Goal: Information Seeking & Learning: Check status

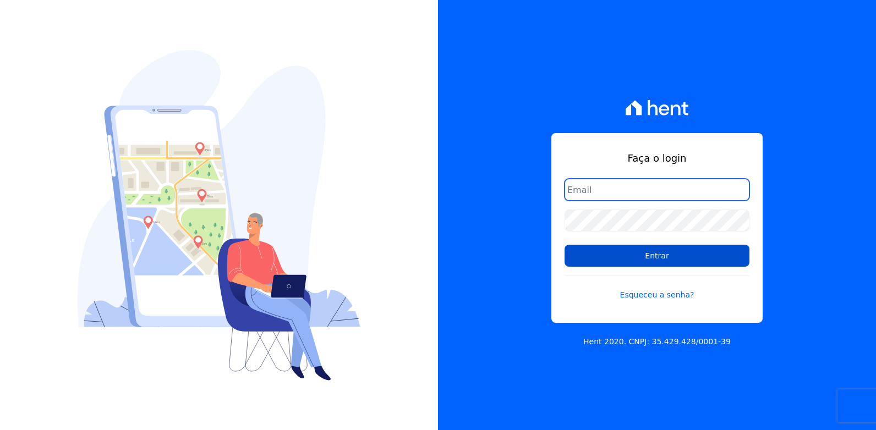
type input "[EMAIL_ADDRESS][DOMAIN_NAME]"
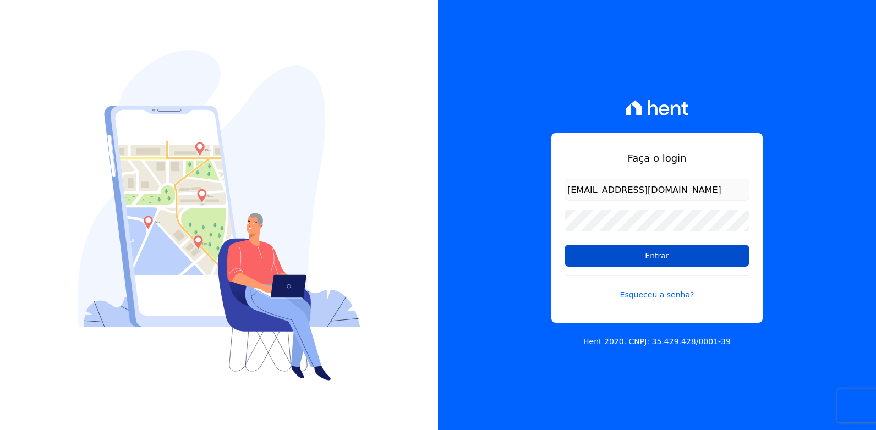
click at [639, 261] on input "Entrar" at bounding box center [656, 256] width 185 height 22
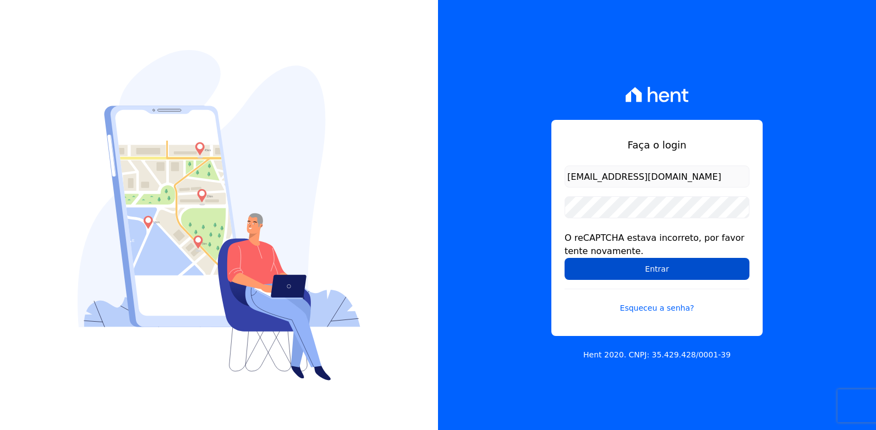
click at [658, 267] on input "Entrar" at bounding box center [656, 269] width 185 height 22
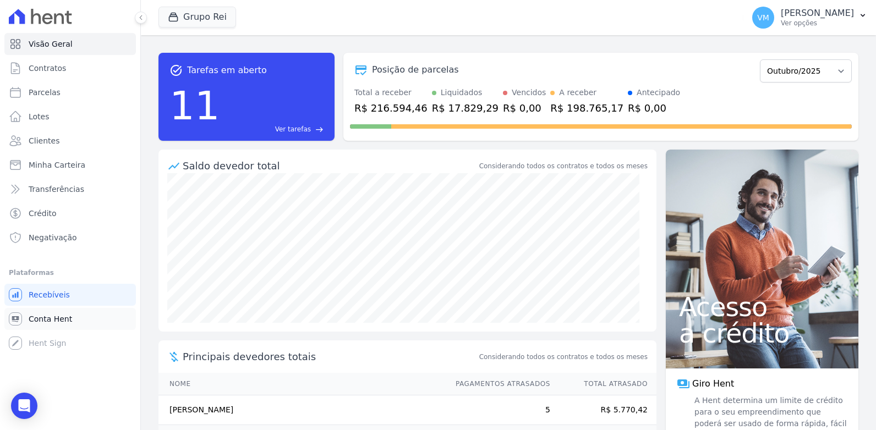
click at [51, 318] on span "Conta Hent" at bounding box center [50, 319] width 43 height 11
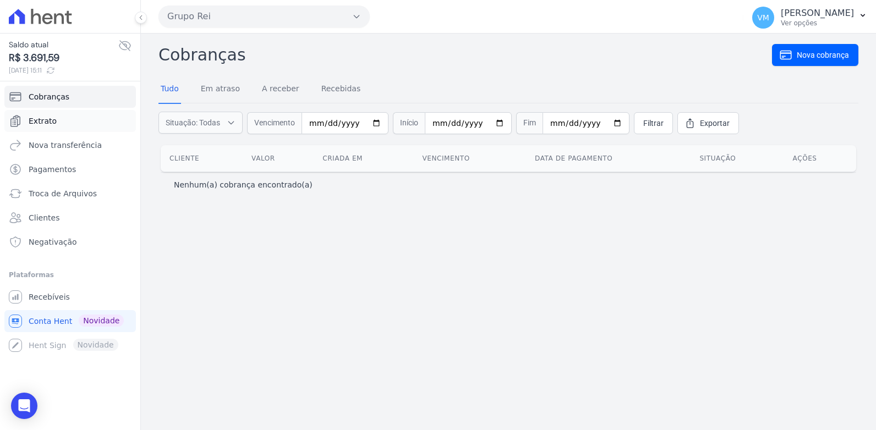
click at [34, 120] on span "Extrato" at bounding box center [43, 121] width 28 height 11
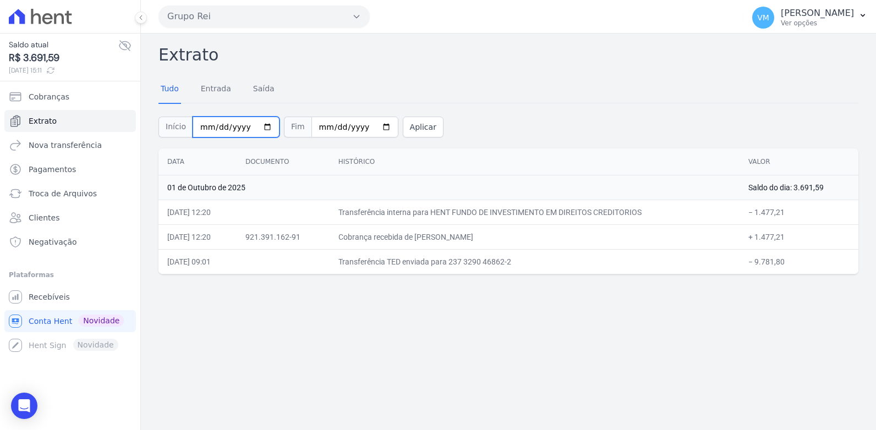
click at [260, 126] on input "[DATE]" at bounding box center [236, 127] width 87 height 21
type input "[DATE]"
click at [370, 124] on input "[DATE]" at bounding box center [354, 127] width 87 height 21
type input "[DATE]"
click at [406, 128] on button "Aplicar" at bounding box center [423, 127] width 41 height 21
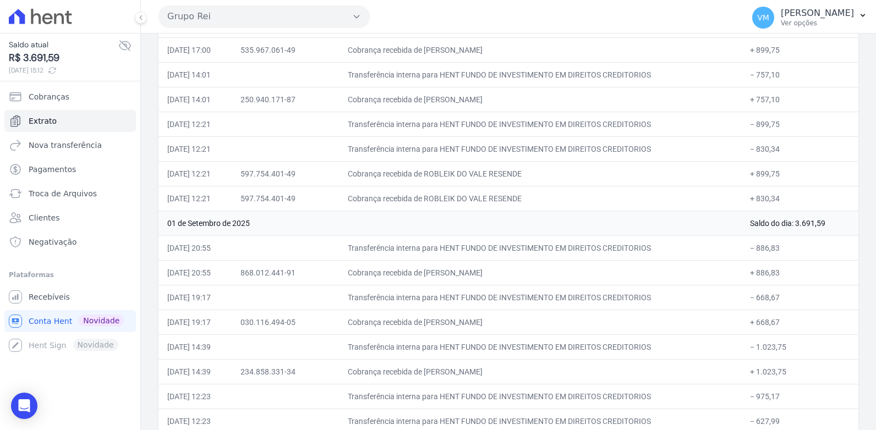
scroll to position [4482, 0]
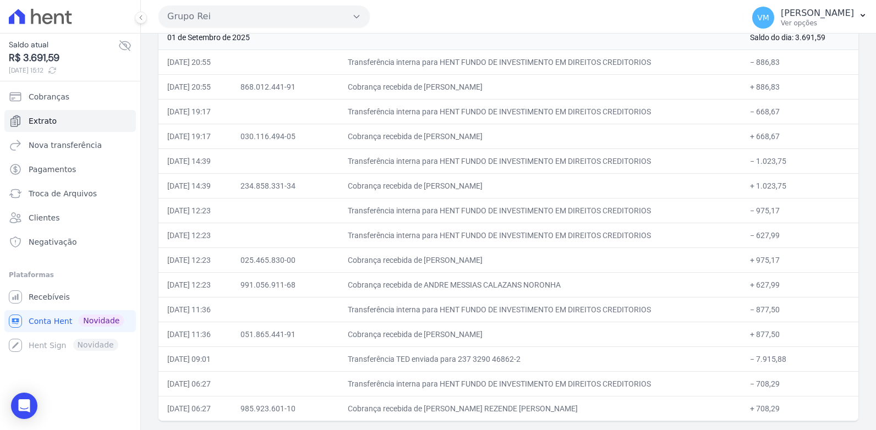
drag, startPoint x: 151, startPoint y: 50, endPoint x: 754, endPoint y: 452, distance: 725.1
click at [754, 430] on html "Saldo atual R$ 3.691,59 01/10/2025, 15:12 Cobranças Extrato Nova transferência …" at bounding box center [438, 215] width 876 height 430
click at [333, 210] on td at bounding box center [285, 210] width 107 height 25
click at [425, 200] on td "Transferência interna para HENT FUNDO DE INVESTIMENTO EM DIREITOS CREDITORIOS" at bounding box center [540, 210] width 402 height 25
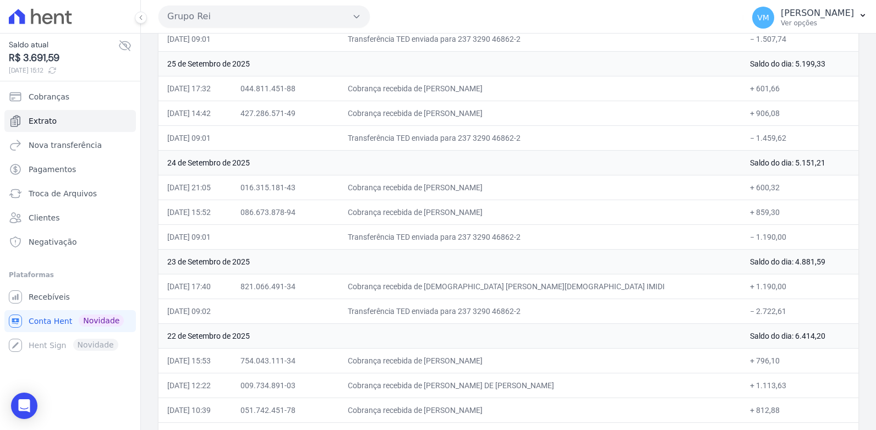
scroll to position [686, 0]
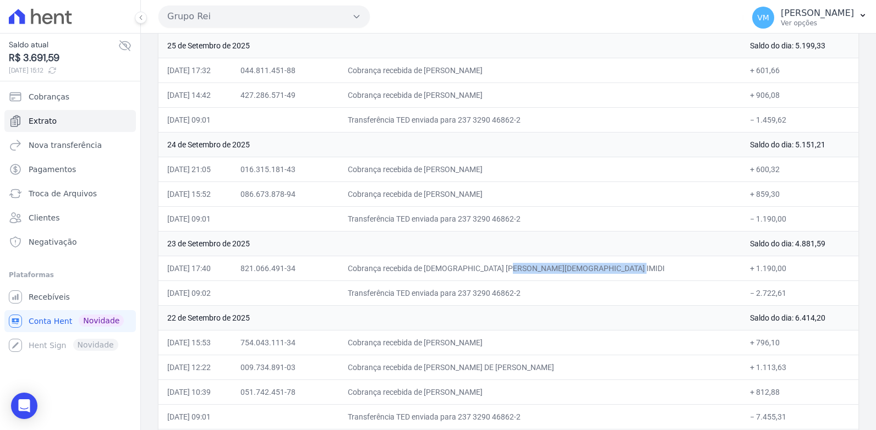
drag, startPoint x: 442, startPoint y: 266, endPoint x: 576, endPoint y: 262, distance: 134.3
click at [576, 262] on td "Cobrança recebida de CRISTIANE MARIA DE JESUS IMIDI" at bounding box center [540, 268] width 402 height 25
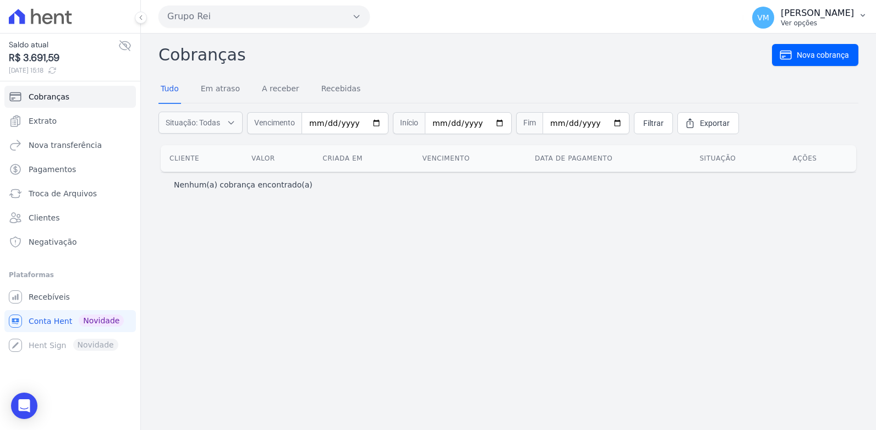
click at [811, 17] on p "[PERSON_NAME]" at bounding box center [816, 13] width 73 height 11
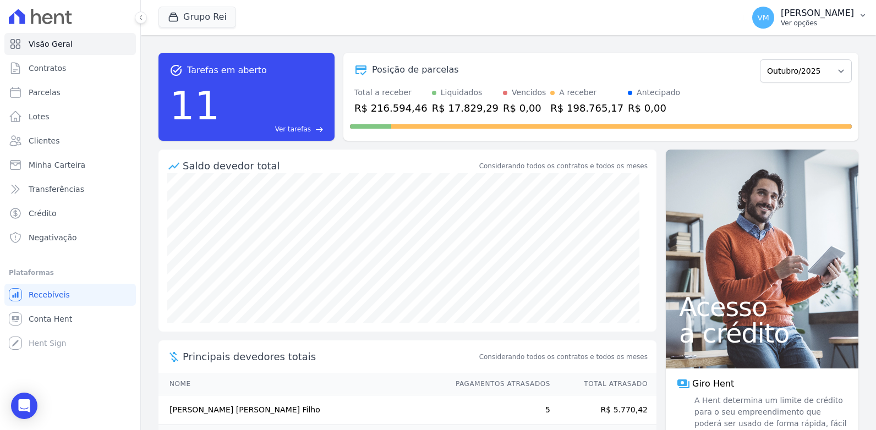
click at [818, 22] on p "Ver opções" at bounding box center [816, 23] width 73 height 9
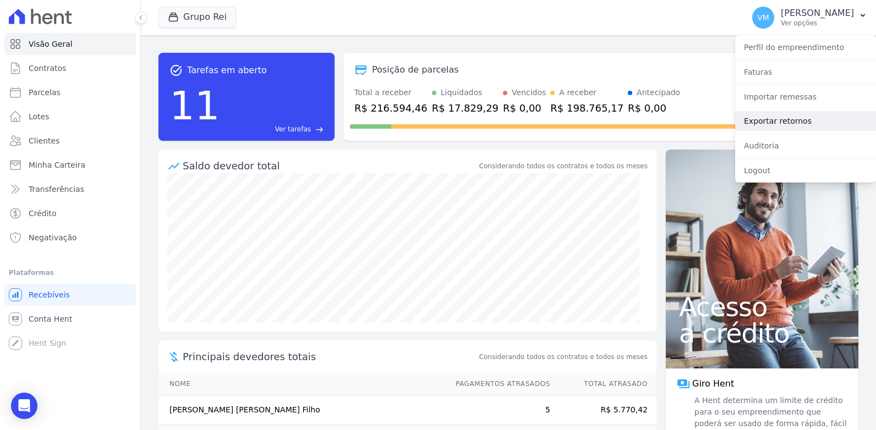
click at [764, 120] on link "Exportar retornos" at bounding box center [805, 121] width 141 height 20
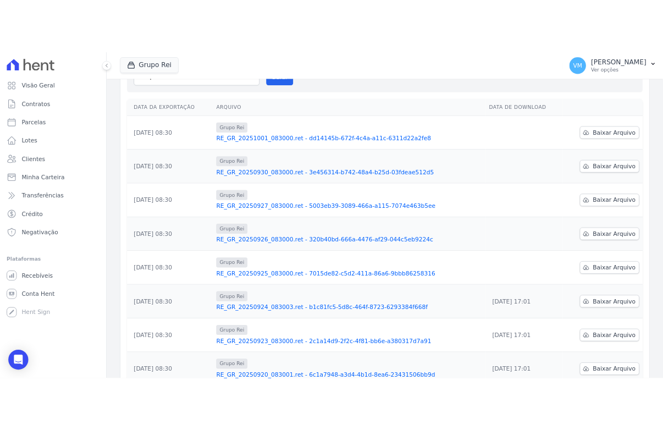
scroll to position [110, 0]
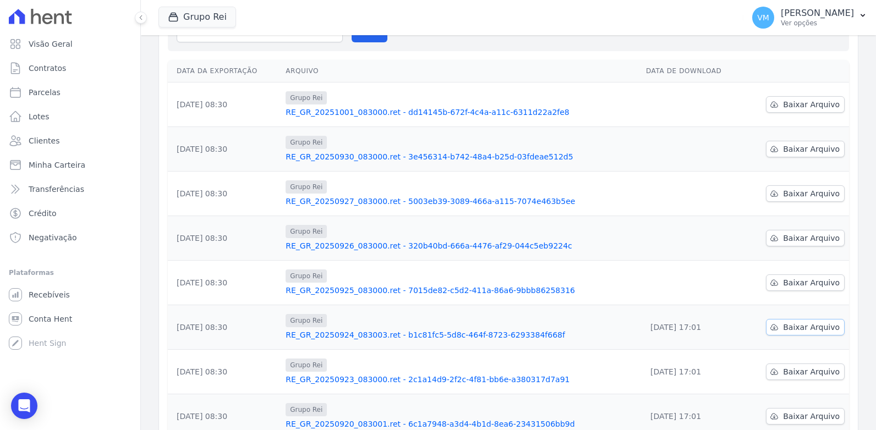
click at [790, 327] on span "Baixar Arquivo" at bounding box center [811, 327] width 57 height 11
click at [793, 282] on span "Baixar Arquivo" at bounding box center [811, 282] width 57 height 11
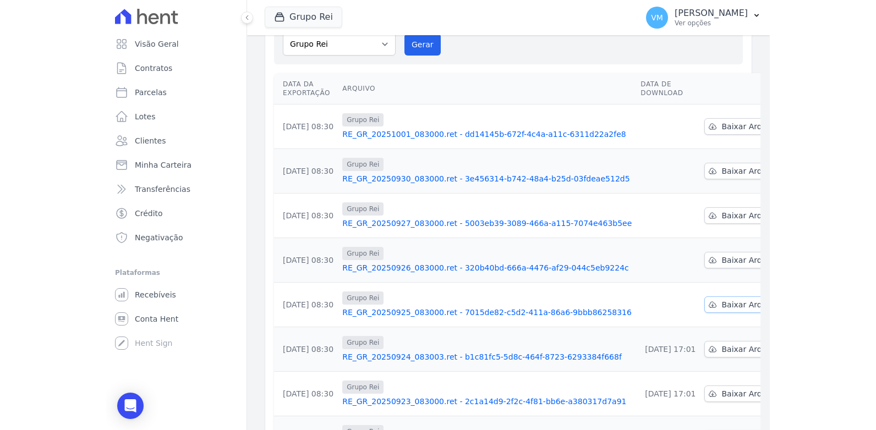
scroll to position [123, 0]
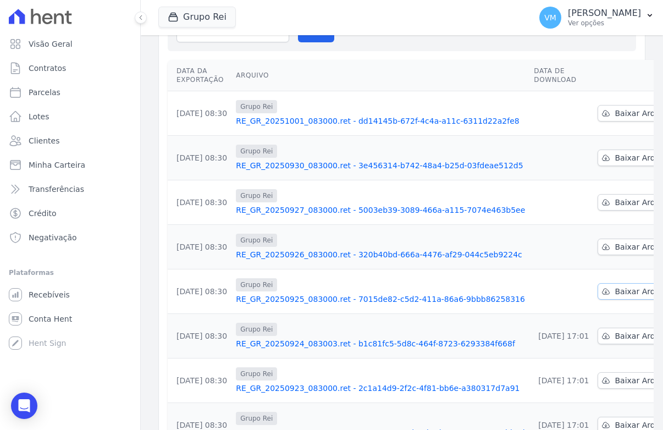
click at [615, 293] on span "Baixar Arquivo" at bounding box center [643, 291] width 57 height 11
click at [615, 250] on span "Baixar Arquivo" at bounding box center [643, 246] width 57 height 11
click at [615, 200] on span "Baixar Arquivo" at bounding box center [643, 202] width 57 height 11
click at [615, 155] on span "Baixar Arquivo" at bounding box center [643, 157] width 57 height 11
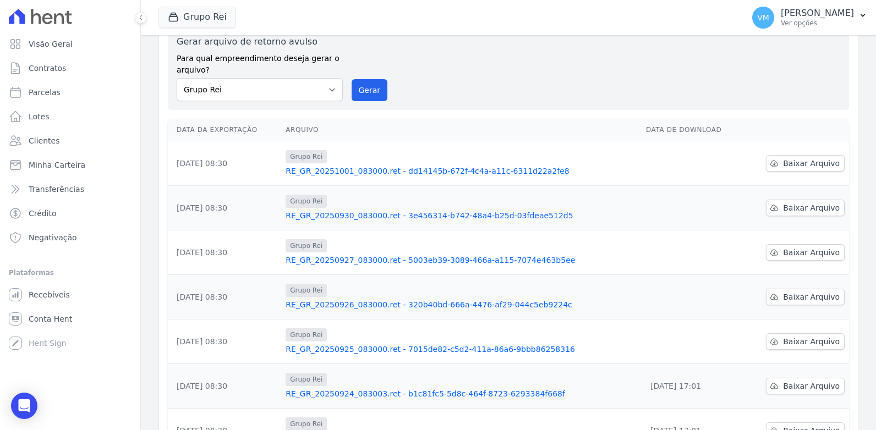
scroll to position [0, 0]
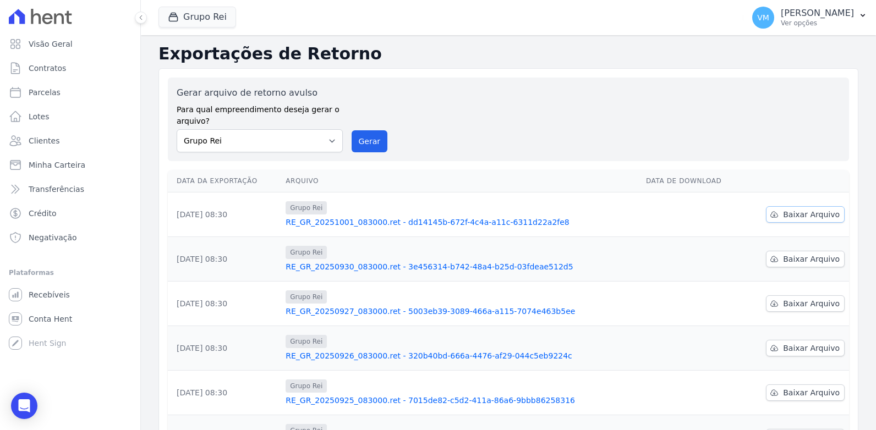
click at [783, 213] on span "Baixar Arquivo" at bounding box center [811, 214] width 57 height 11
click at [787, 259] on span "Baixar Arquivo" at bounding box center [811, 259] width 57 height 11
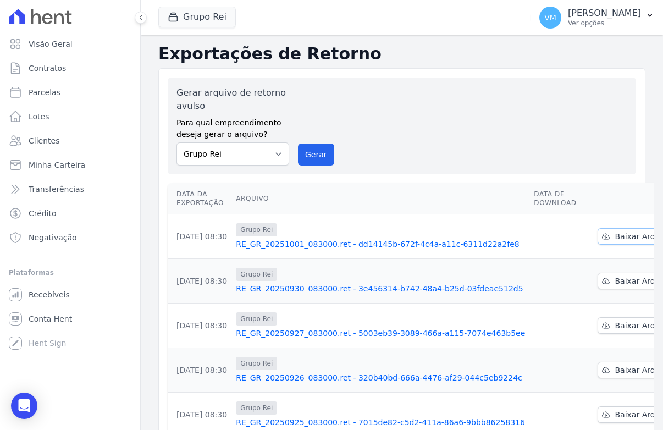
click at [615, 234] on span "Baixar Arquivo" at bounding box center [643, 236] width 57 height 11
click at [32, 95] on span "Parcelas" at bounding box center [45, 92] width 32 height 11
select select
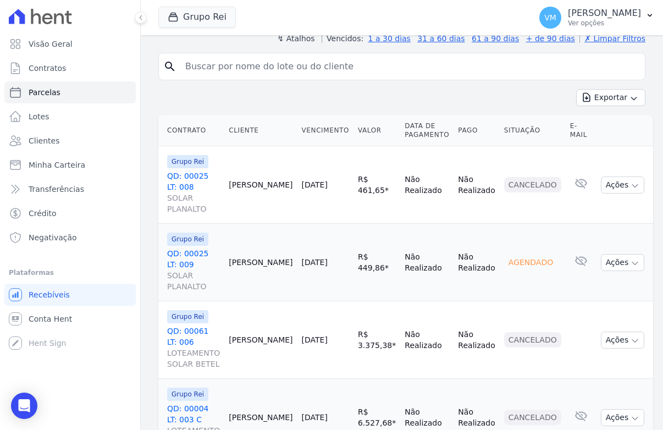
scroll to position [110, 0]
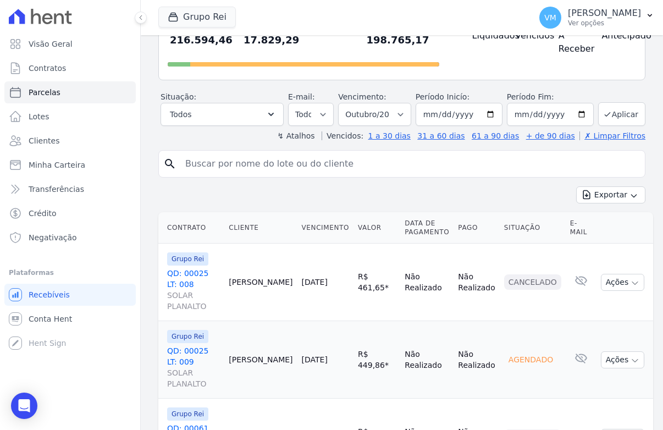
click at [217, 175] on input "search" at bounding box center [410, 164] width 462 height 22
paste input "FABIO SOUZA DE ALMEIDA"
click at [315, 175] on input "FABIO SOUZA DE ALMEIDA" at bounding box center [410, 164] width 462 height 22
type input "FABIO SOUZA DE ALMEIDA"
select select
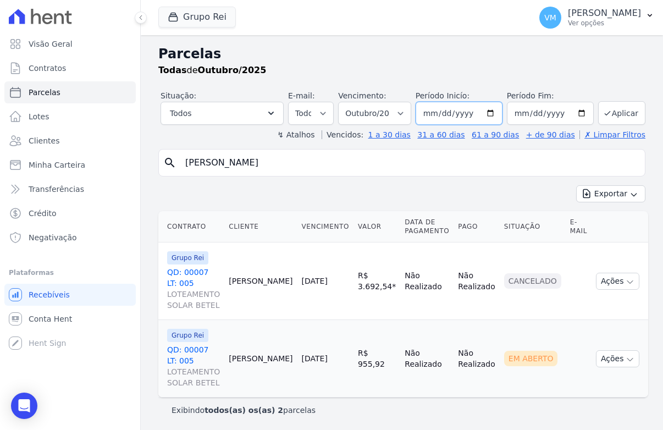
click at [474, 113] on input "2025-10-01" at bounding box center [459, 113] width 87 height 23
click at [474, 109] on input "2025-10-01" at bounding box center [459, 113] width 87 height 23
drag, startPoint x: 475, startPoint y: 111, endPoint x: 386, endPoint y: 124, distance: 89.5
click at [386, 124] on div "Situação: Agendado Em Aberto Pago Processando Cancelado Vencido Transferindo De…" at bounding box center [403, 107] width 485 height 35
click at [408, 114] on select "Filtrar por período ──────── Todos os meses Janeiro/2020 Fevereiro/2020 Março/2…" at bounding box center [374, 113] width 73 height 23
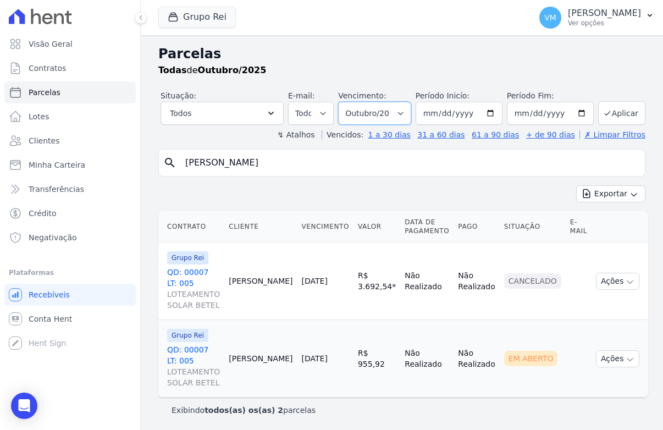
select select "09/2025"
click at [343, 102] on select "Filtrar por período ──────── Todos os meses Janeiro/2020 Fevereiro/2020 Março/2…" at bounding box center [374, 113] width 73 height 23
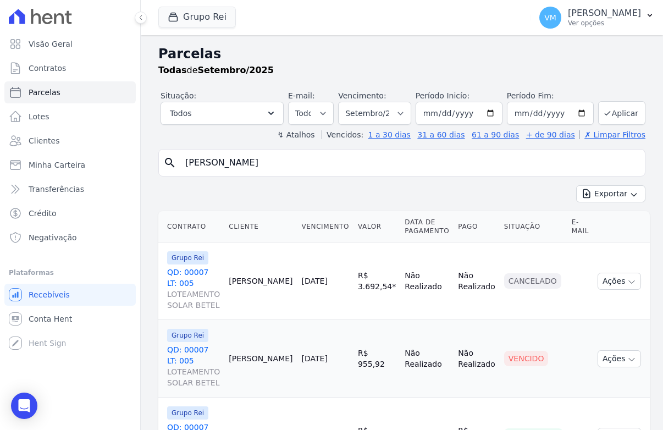
select select
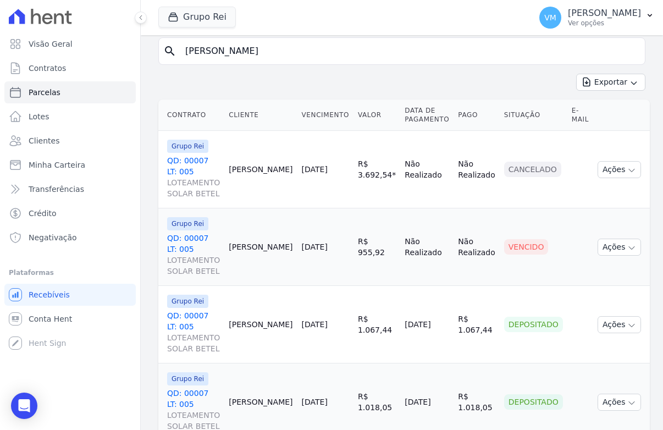
scroll to position [112, 0]
click at [607, 316] on button "Ações" at bounding box center [620, 324] width 44 height 17
click at [188, 310] on link "QD: 00007 LT: 005 LOTEAMENTO SOLAR BETEL" at bounding box center [193, 332] width 53 height 44
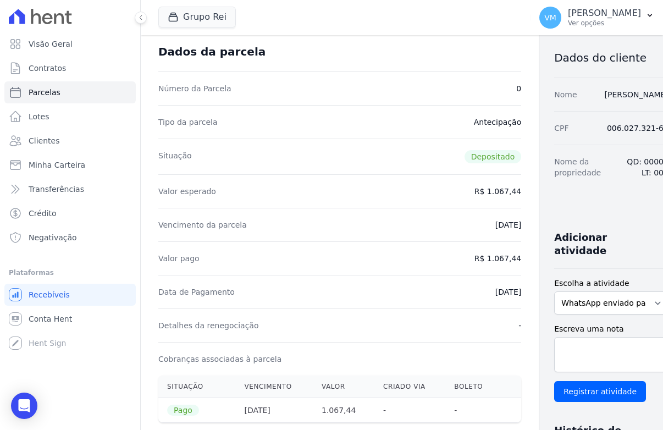
scroll to position [110, 0]
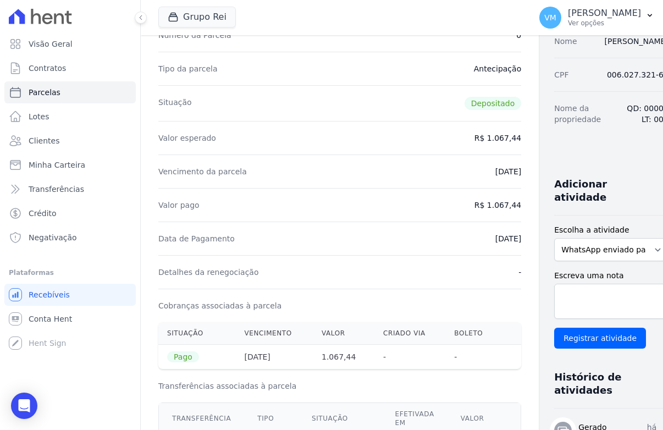
select select
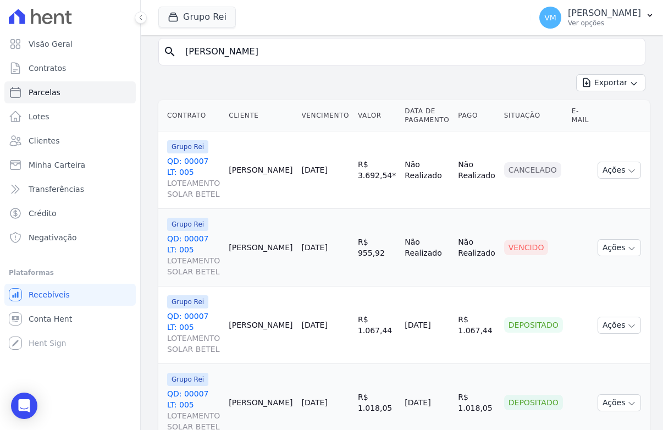
scroll to position [112, 0]
click at [628, 398] on icon "button" at bounding box center [632, 402] width 9 height 9
click at [183, 387] on link "QD: 00007 LT: 005 LOTEAMENTO SOLAR BETEL" at bounding box center [193, 409] width 53 height 44
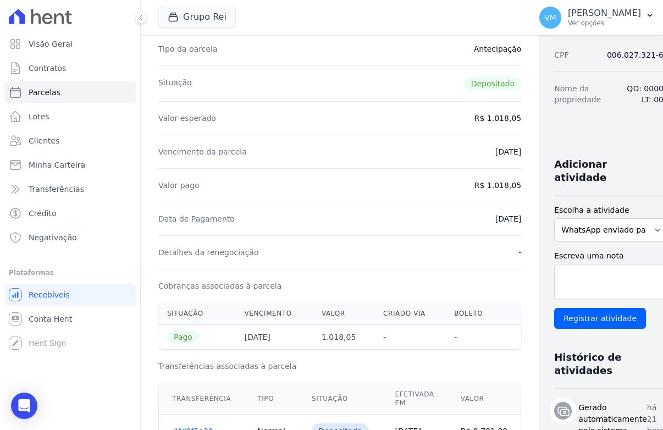
scroll to position [110, 0]
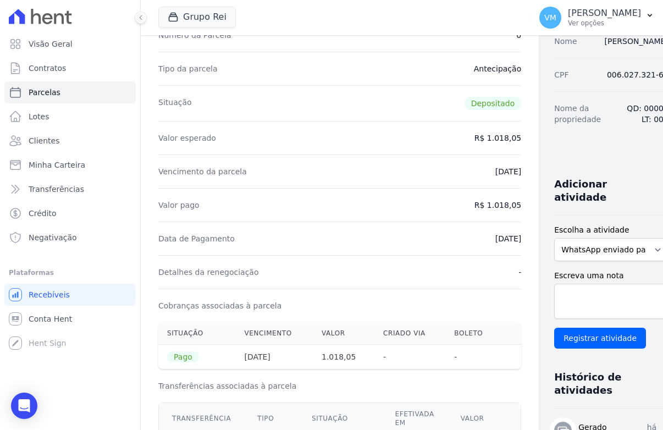
select select
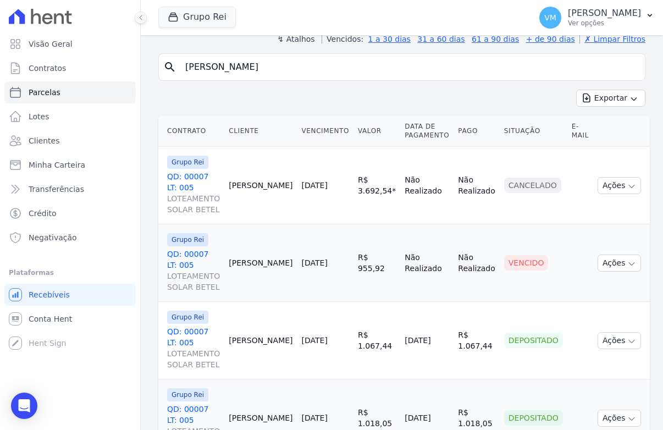
scroll to position [112, 0]
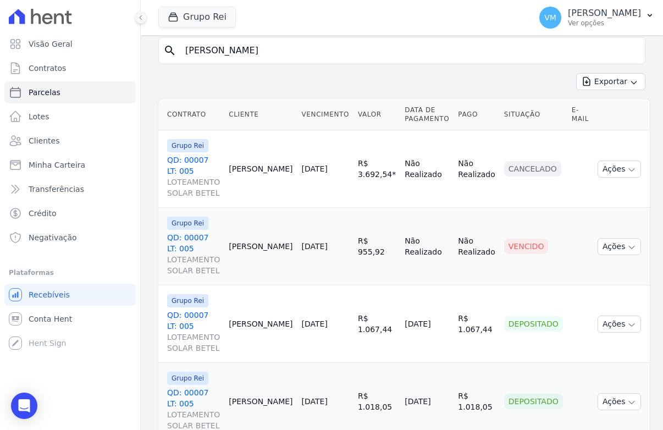
click at [183, 310] on link "QD: 00007 LT: 005 LOTEAMENTO SOLAR BETEL" at bounding box center [193, 332] width 53 height 44
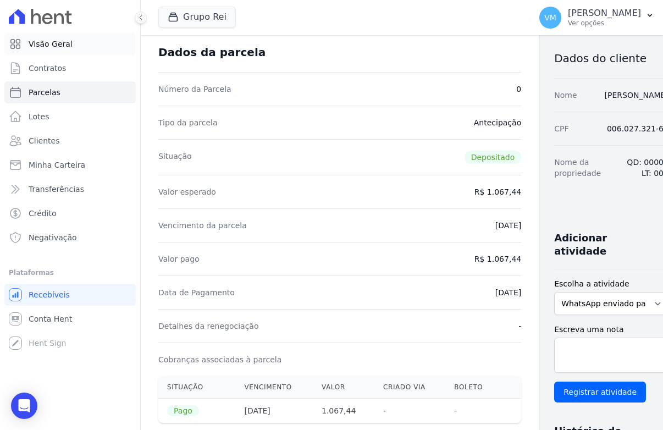
scroll to position [55, 0]
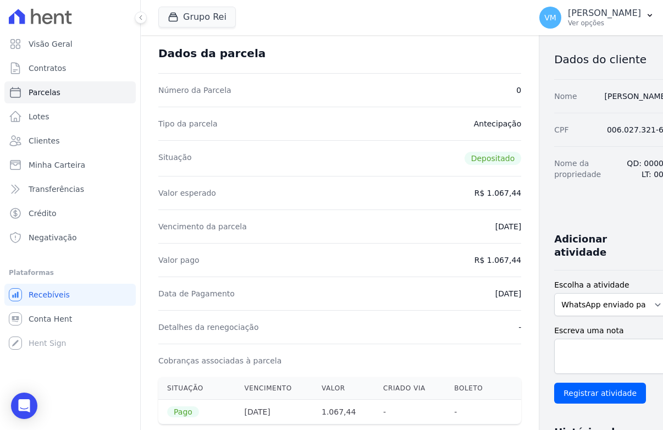
select select
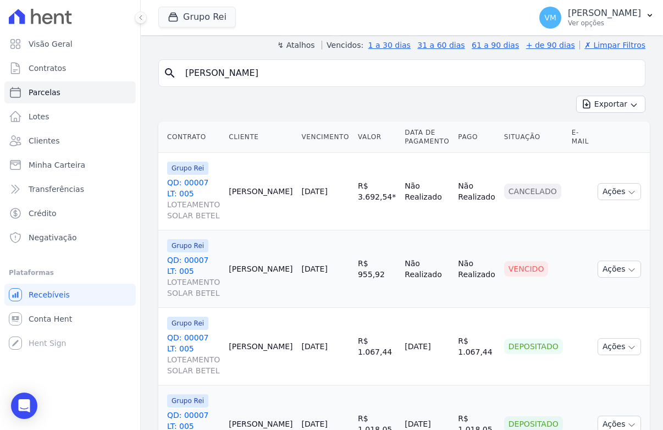
scroll to position [112, 0]
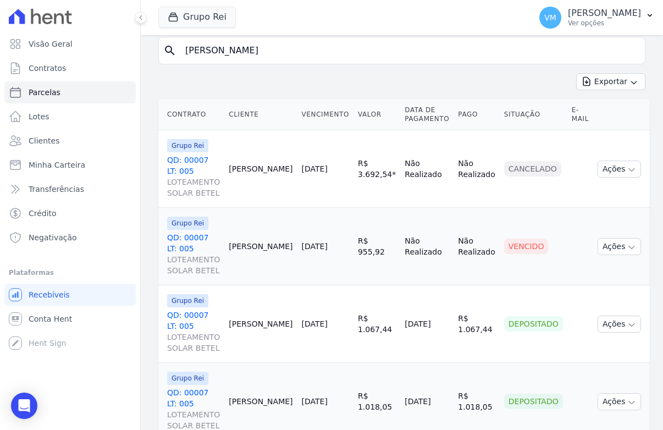
click at [185, 310] on link "QD: 00007 LT: 005 LOTEAMENTO SOLAR BETEL" at bounding box center [193, 332] width 53 height 44
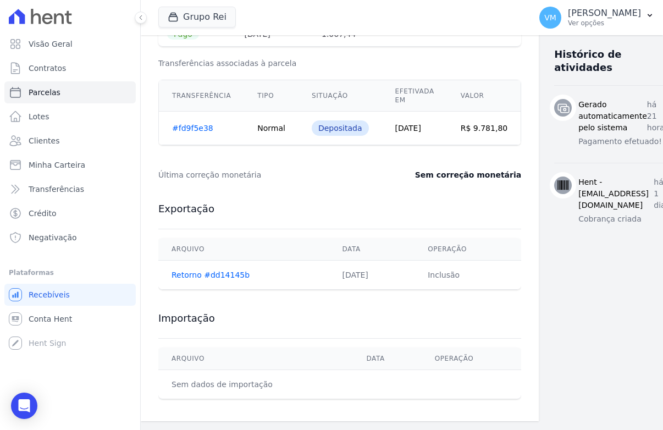
scroll to position [441, 0]
select select
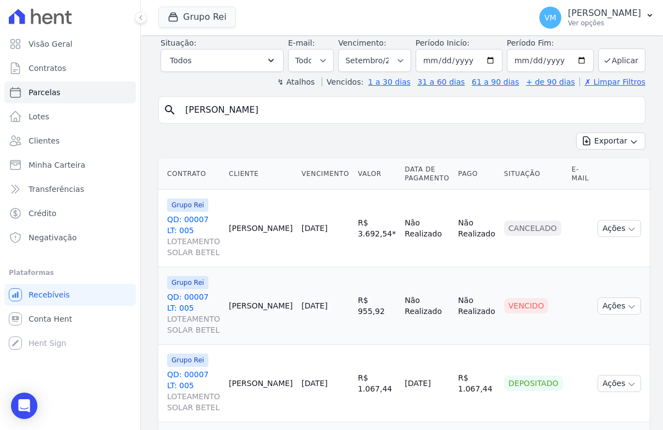
scroll to position [112, 0]
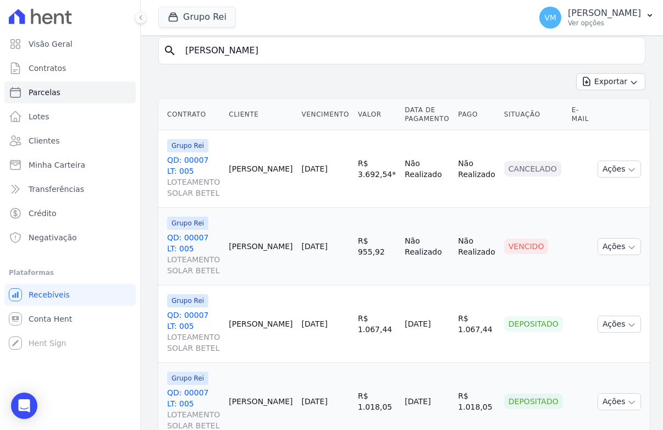
click at [193, 387] on link "QD: 00007 LT: 005 LOTEAMENTO SOLAR BETEL" at bounding box center [193, 409] width 53 height 44
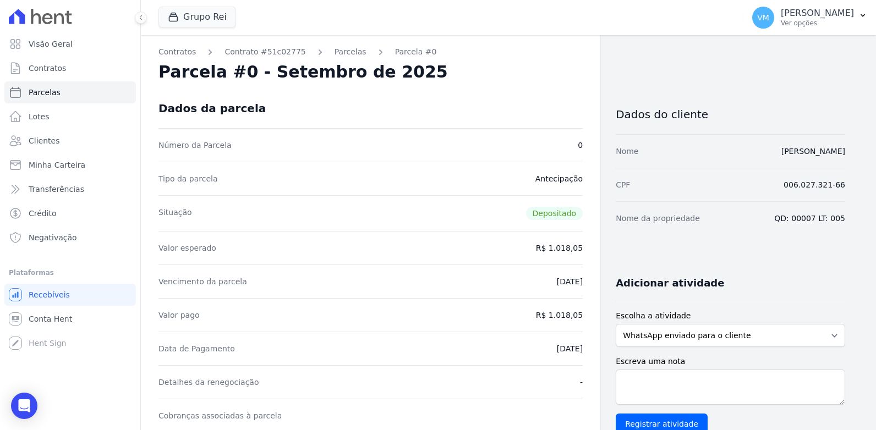
click at [341, 184] on div "Tipo da parcela Antecipação" at bounding box center [370, 179] width 424 height 34
click at [234, 213] on div "Situação Depositado" at bounding box center [370, 213] width 424 height 36
click at [267, 250] on div "Valor esperado R$ 1.018,05" at bounding box center [370, 248] width 424 height 34
click at [371, 284] on div "Vencimento da parcela 30/09/2025" at bounding box center [370, 282] width 424 height 34
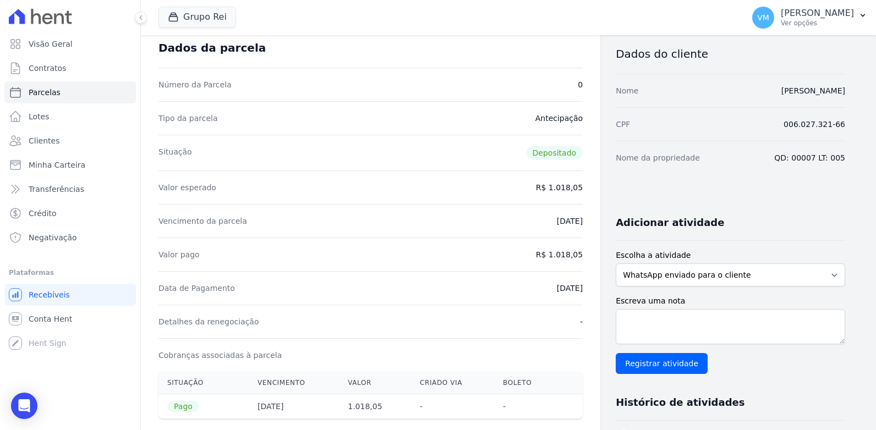
scroll to position [165, 0]
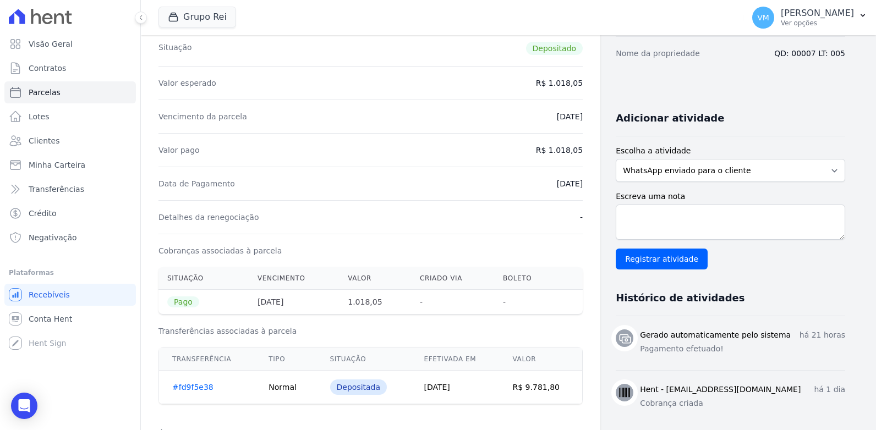
select select
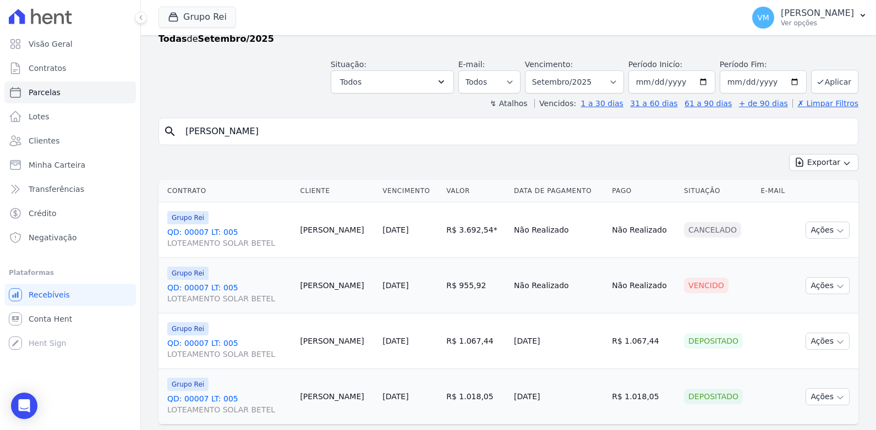
scroll to position [59, 0]
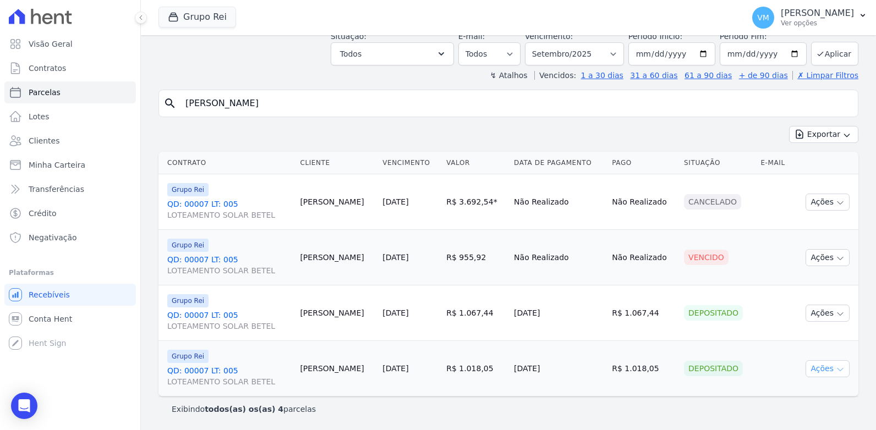
click at [663, 367] on icon "button" at bounding box center [839, 369] width 9 height 9
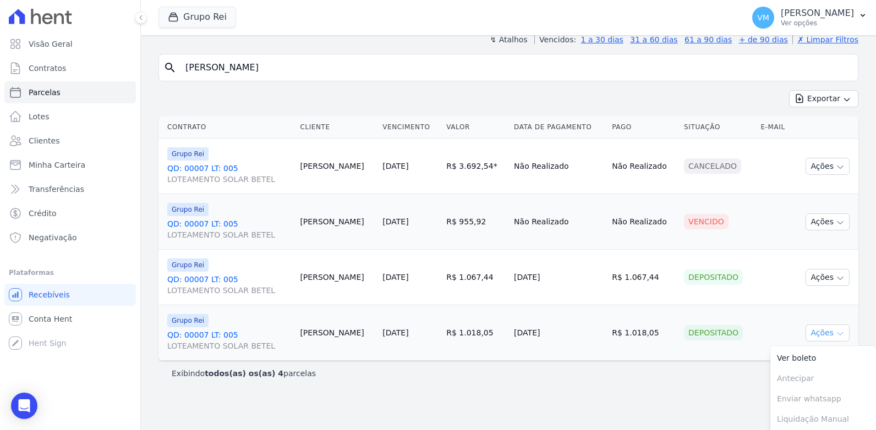
scroll to position [117, 0]
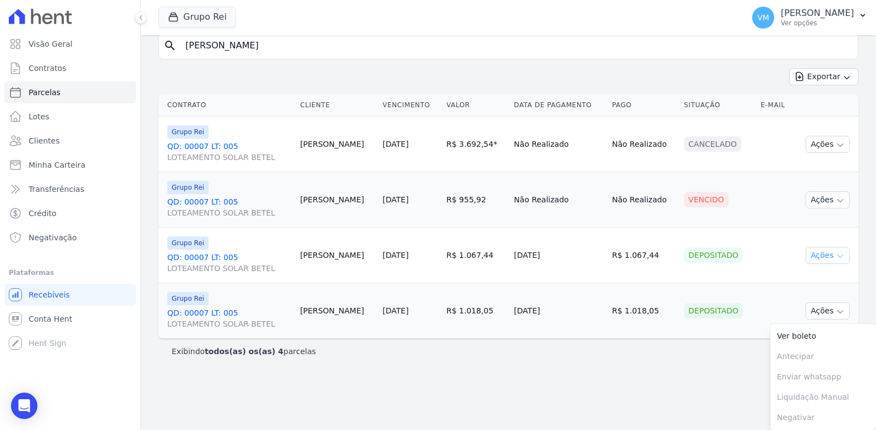
click at [663, 252] on icon "button" at bounding box center [839, 256] width 9 height 9
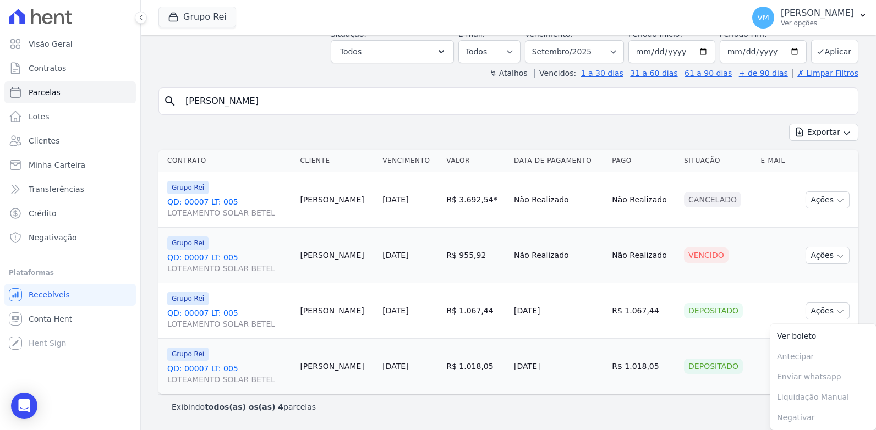
click at [551, 305] on td "30/09/2025" at bounding box center [558, 311] width 98 height 56
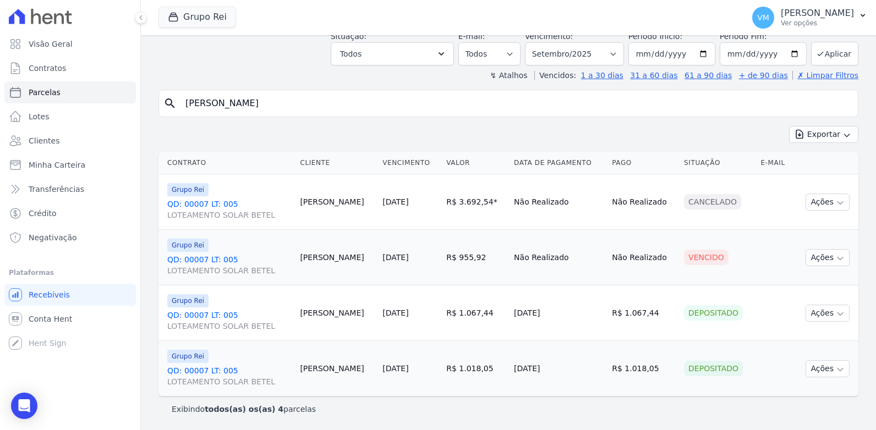
click at [663, 314] on div "Depositado" at bounding box center [713, 312] width 59 height 15
click at [491, 315] on td "R$ 1.067,44" at bounding box center [476, 313] width 68 height 56
click at [57, 323] on span "Conta Hent" at bounding box center [50, 319] width 43 height 11
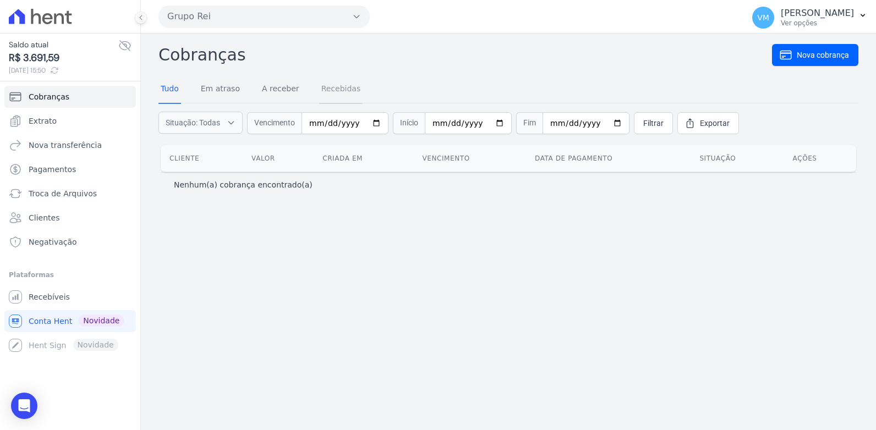
click at [328, 90] on link "Recebidas" at bounding box center [341, 89] width 44 height 29
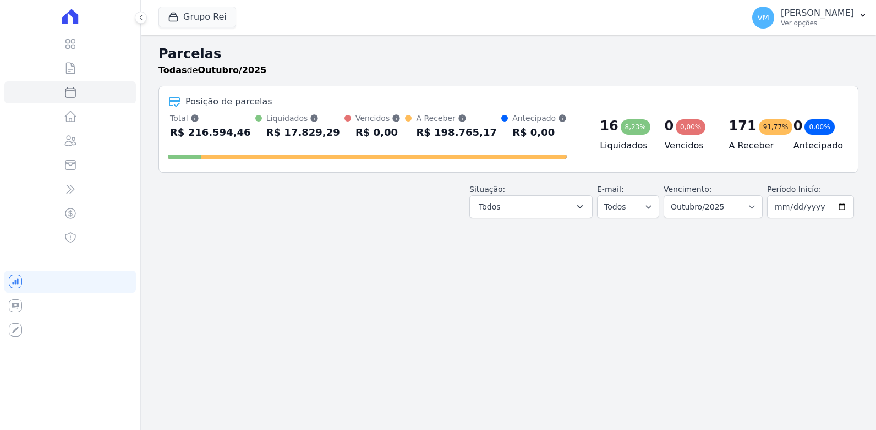
select select
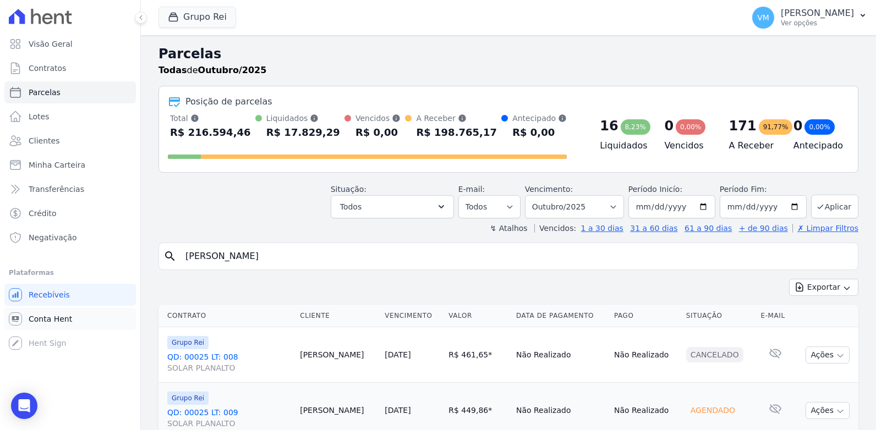
click at [47, 318] on span "Conta Hent" at bounding box center [50, 319] width 43 height 11
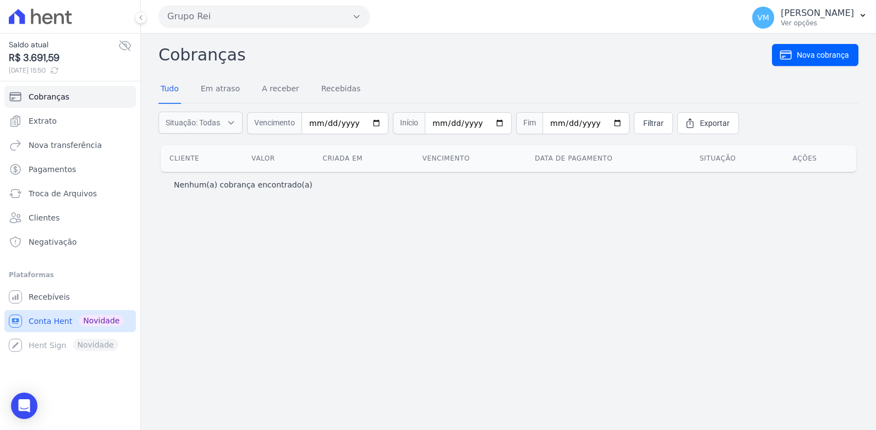
click at [48, 319] on span "Conta Hent" at bounding box center [50, 321] width 43 height 11
click at [35, 119] on span "Extrato" at bounding box center [43, 121] width 28 height 11
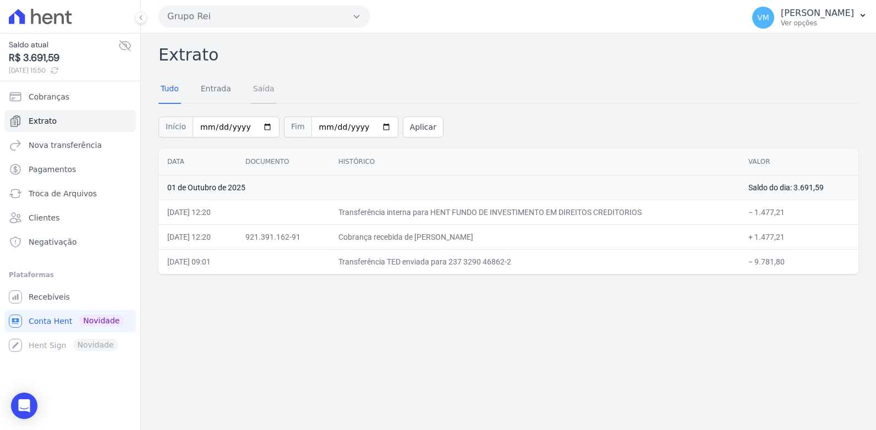
click at [258, 90] on link "Saída" at bounding box center [264, 89] width 26 height 29
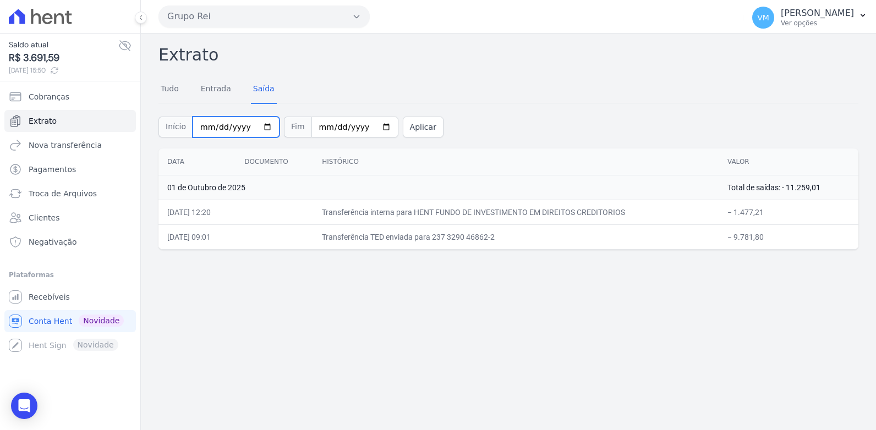
click at [260, 126] on input "2025-10-01" at bounding box center [236, 127] width 87 height 21
type input "[DATE]"
click at [367, 123] on input "2025-10-01" at bounding box center [354, 127] width 87 height 21
type input "[DATE]"
click at [406, 124] on button "Aplicar" at bounding box center [423, 127] width 41 height 21
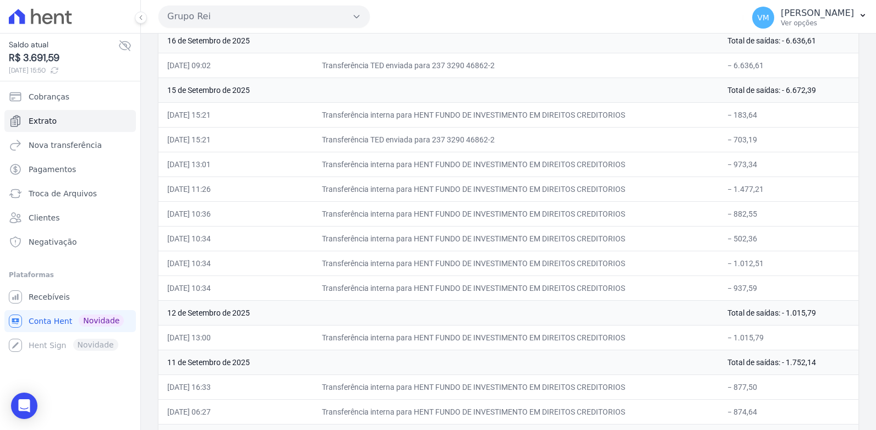
scroll to position [605, 0]
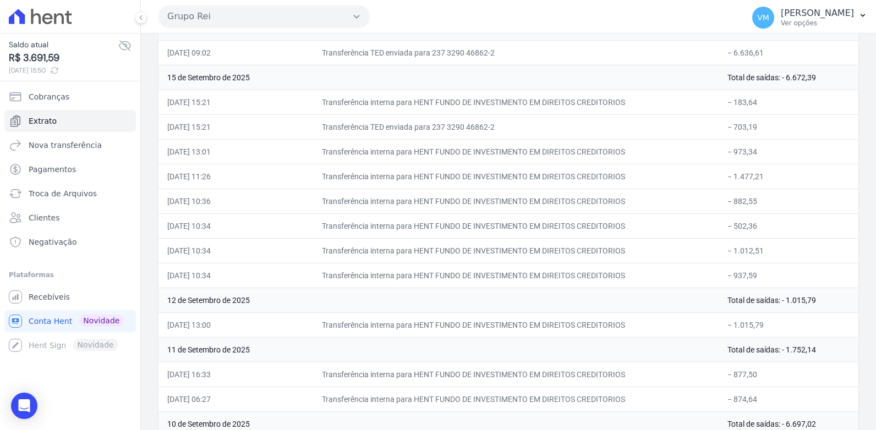
click at [482, 102] on td "Transferência interna para HENT FUNDO DE INVESTIMENTO EM DIREITOS CREDITORIOS" at bounding box center [515, 102] width 405 height 25
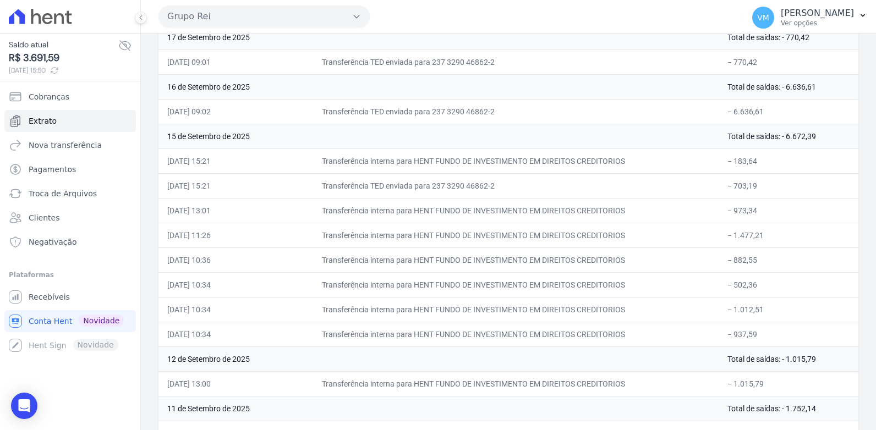
scroll to position [601, 0]
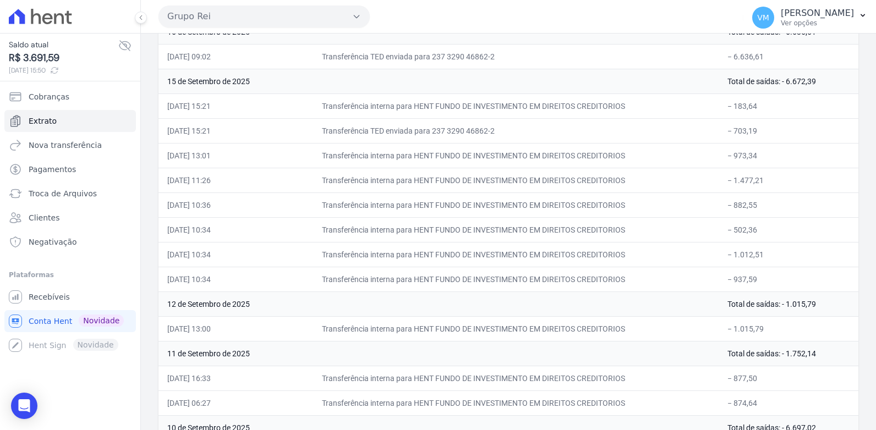
drag, startPoint x: 724, startPoint y: 129, endPoint x: 759, endPoint y: 137, distance: 36.0
click at [759, 137] on td "− 703,19" at bounding box center [788, 130] width 140 height 25
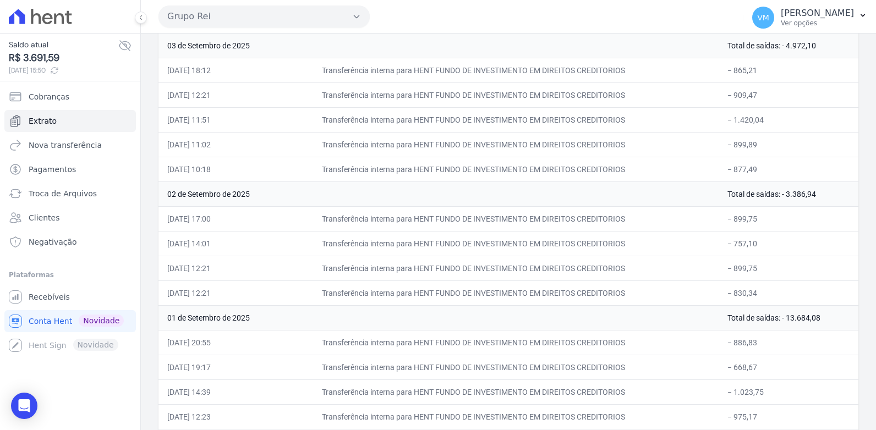
scroll to position [2031, 0]
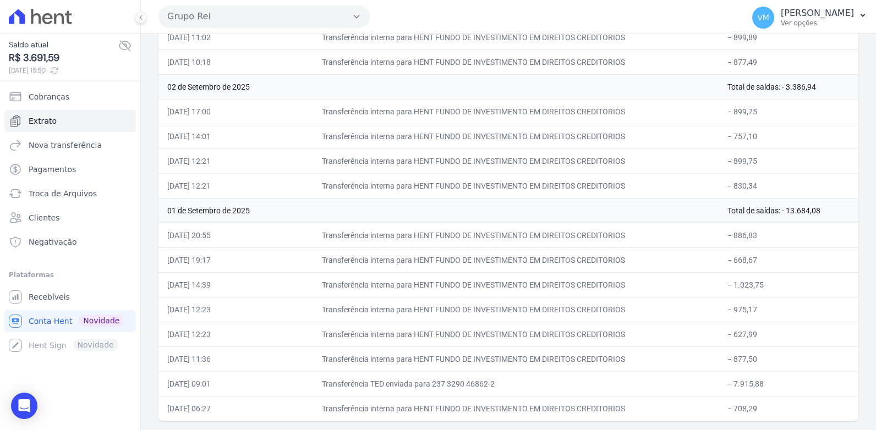
click at [442, 384] on td "Transferência TED enviada para 237 3290 46862-2" at bounding box center [515, 383] width 405 height 25
click at [455, 274] on td "Transferência interna para HENT FUNDO DE INVESTIMENTO EM DIREITOS CREDITORIOS" at bounding box center [515, 284] width 405 height 25
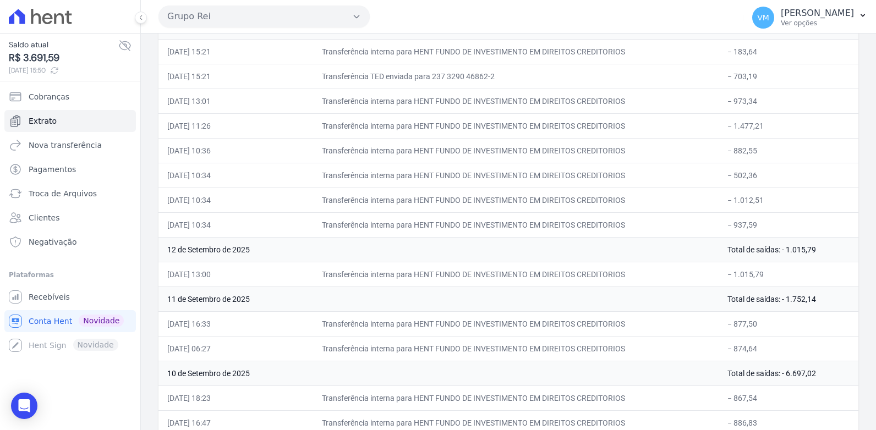
scroll to position [656, 0]
drag, startPoint x: 479, startPoint y: 200, endPoint x: 726, endPoint y: 202, distance: 247.5
click at [726, 202] on tr "[DATE] 10:34 Transferência interna para HENT FUNDO DE INVESTIMENTO EM DIREITOS …" at bounding box center [508, 199] width 700 height 25
click at [663, 76] on td "Transferência TED enviada para 237 3290 46862-2" at bounding box center [515, 75] width 405 height 25
drag, startPoint x: 440, startPoint y: 228, endPoint x: 759, endPoint y: 232, distance: 319.0
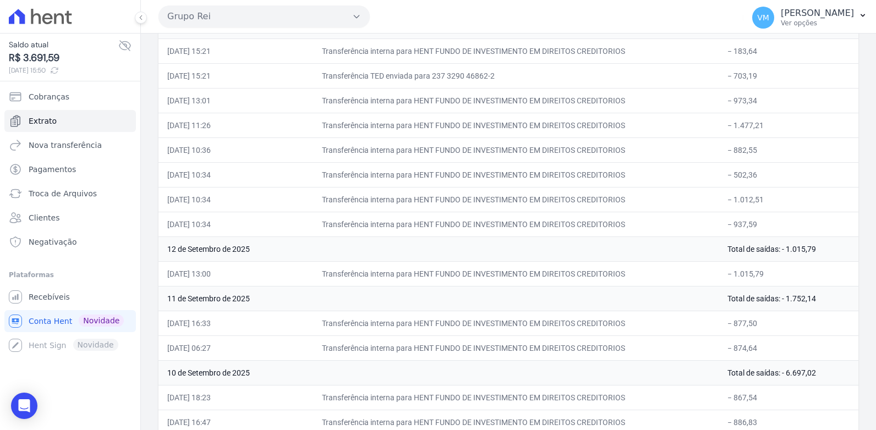
click at [759, 232] on tr "[DATE] 10:34 Transferência interna para HENT FUNDO DE INVESTIMENTO EM DIREITOS …" at bounding box center [508, 224] width 700 height 25
click at [659, 240] on td "12 de Setembro de 2025" at bounding box center [438, 249] width 560 height 25
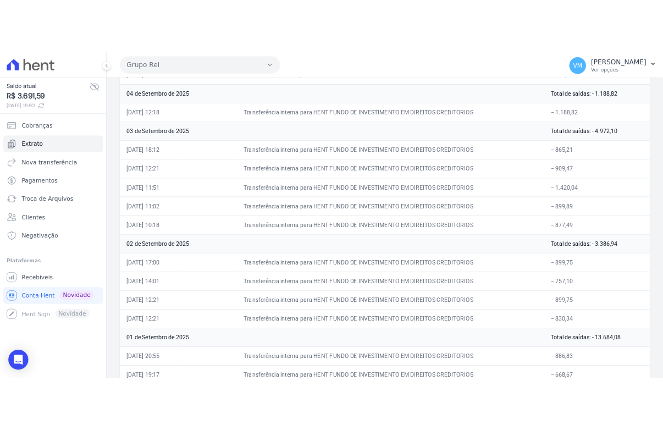
scroll to position [2031, 0]
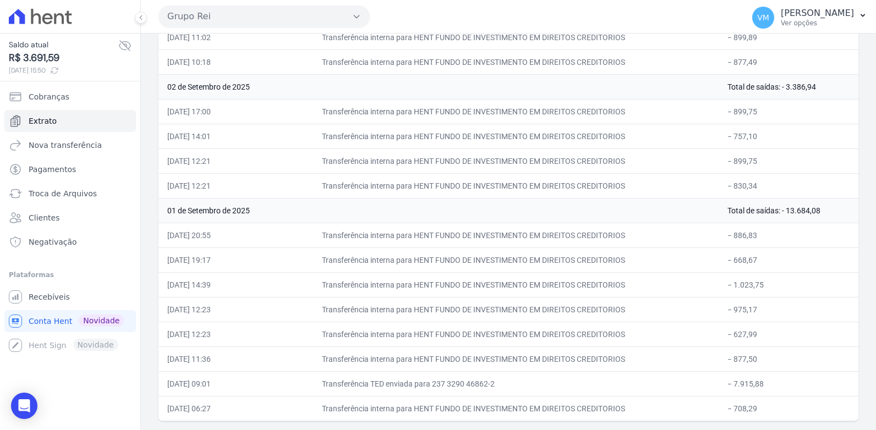
drag, startPoint x: 160, startPoint y: 59, endPoint x: 497, endPoint y: 454, distance: 518.5
click at [497, 430] on html "Saldo atual R$ 3.691,59 [DATE] 15:50 Cobranças Extrato Nova transferência Pagam…" at bounding box center [438, 215] width 876 height 430
drag, startPoint x: 449, startPoint y: 168, endPoint x: 562, endPoint y: 47, distance: 165.0
click at [665, 112] on td "Transferência interna para HENT FUNDO DE INVESTIMENTO EM DIREITOS CREDITORIOS" at bounding box center [515, 111] width 405 height 25
click at [436, 234] on td "Transferência interna para HENT FUNDO DE INVESTIMENTO EM DIREITOS CREDITORIOS" at bounding box center [515, 235] width 405 height 25
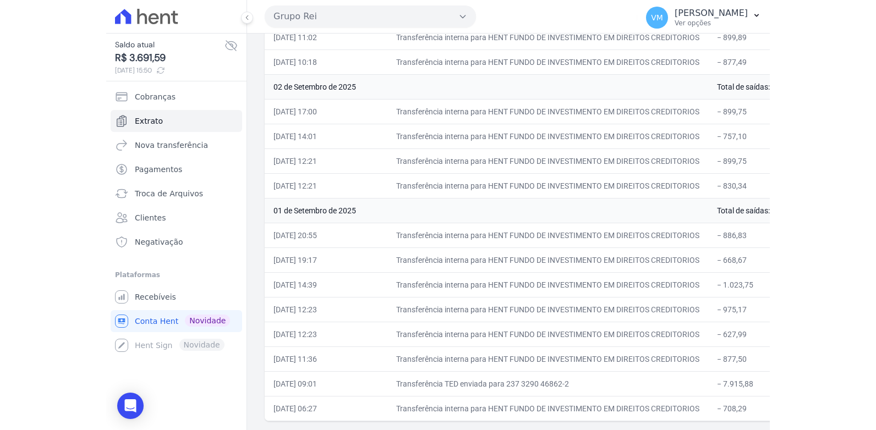
scroll to position [648, 0]
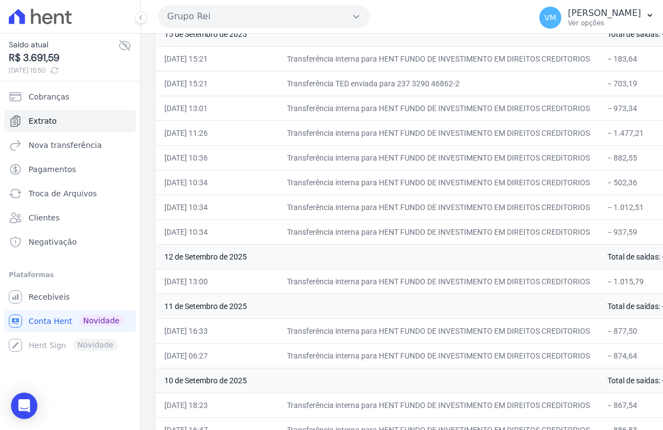
drag, startPoint x: 347, startPoint y: 258, endPoint x: 352, endPoint y: 259, distance: 5.5
click at [347, 258] on td "12 de Setembro de 2025" at bounding box center [377, 256] width 443 height 25
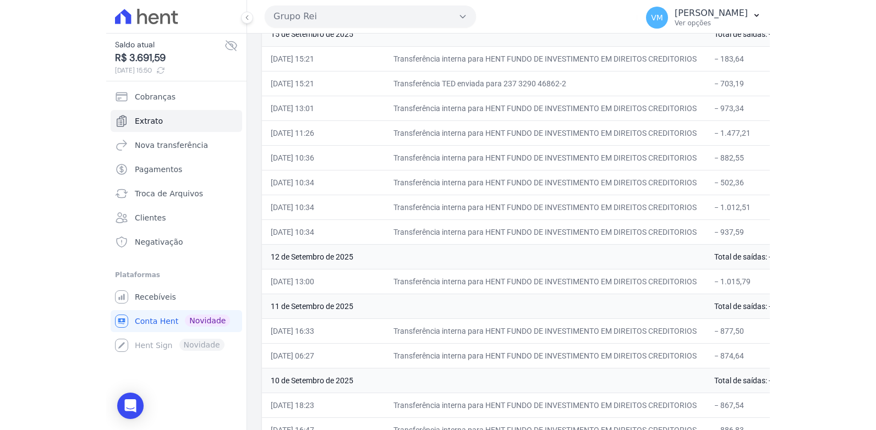
scroll to position [0, 0]
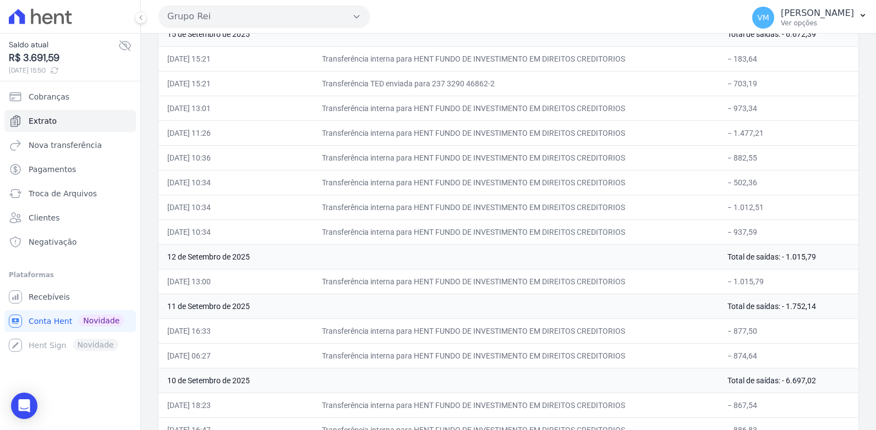
click at [214, 142] on td "[DATE] 11:26" at bounding box center [196, 132] width 77 height 25
